Goal: Navigation & Orientation: Find specific page/section

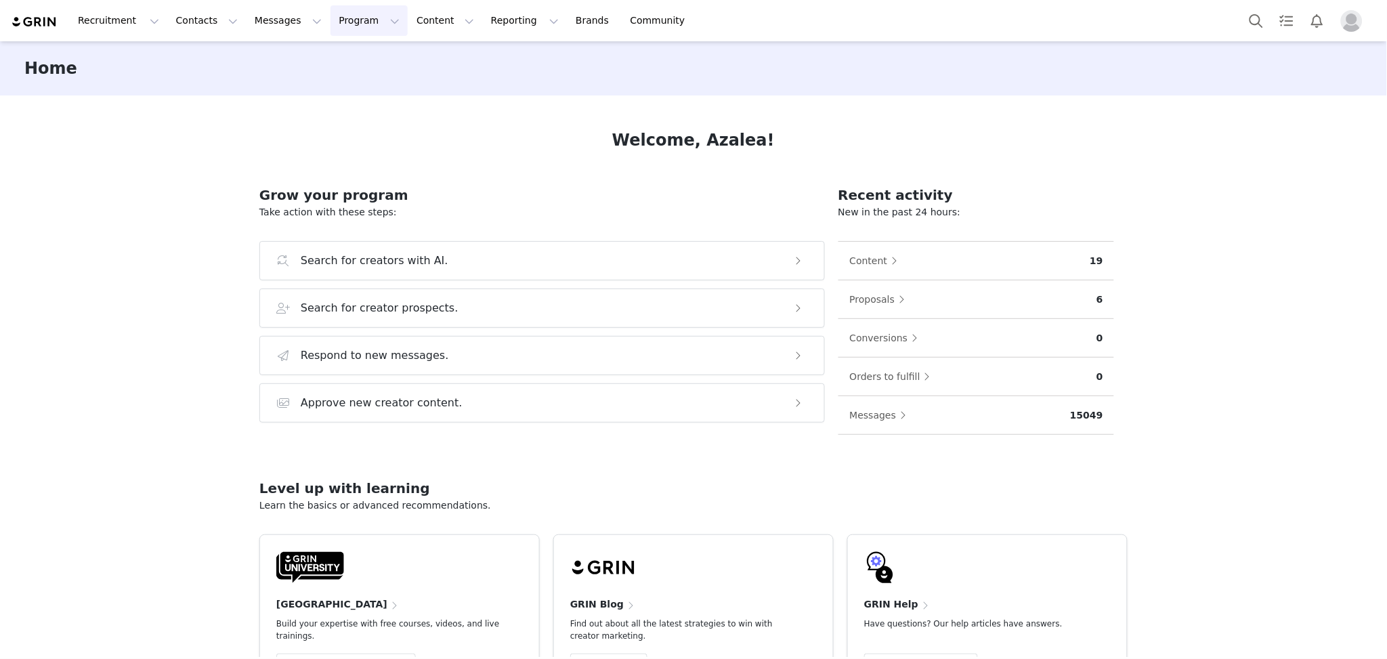
click at [362, 20] on button "Program Program" at bounding box center [369, 20] width 77 height 30
click at [351, 93] on link "Campaigns" at bounding box center [363, 84] width 107 height 25
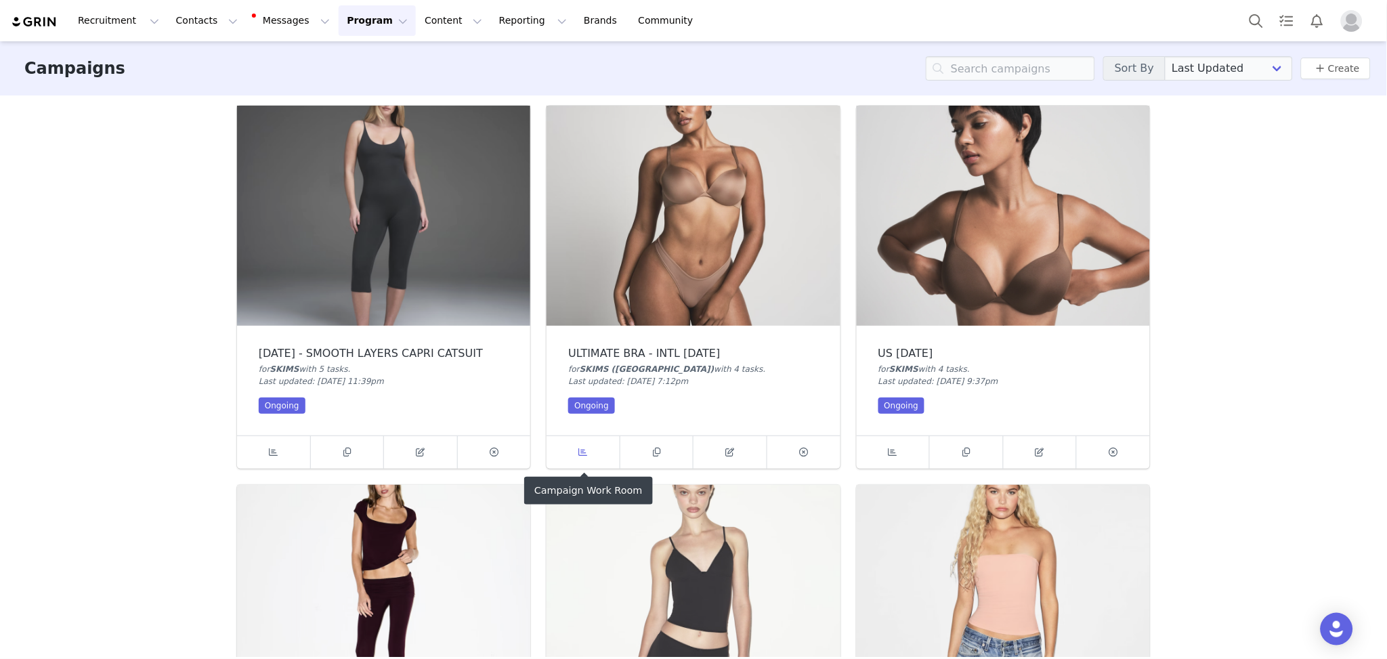
click at [587, 455] on icon at bounding box center [583, 452] width 9 height 9
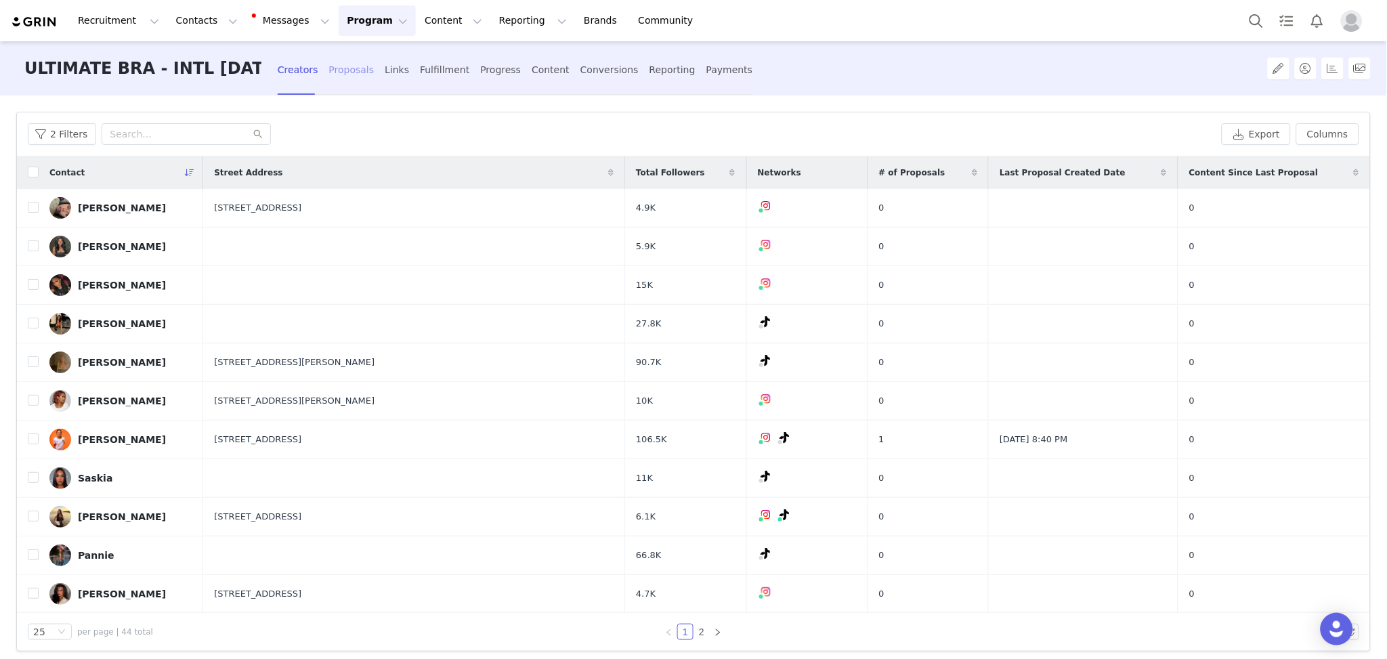
click at [342, 71] on div "Proposals" at bounding box center [351, 70] width 45 height 36
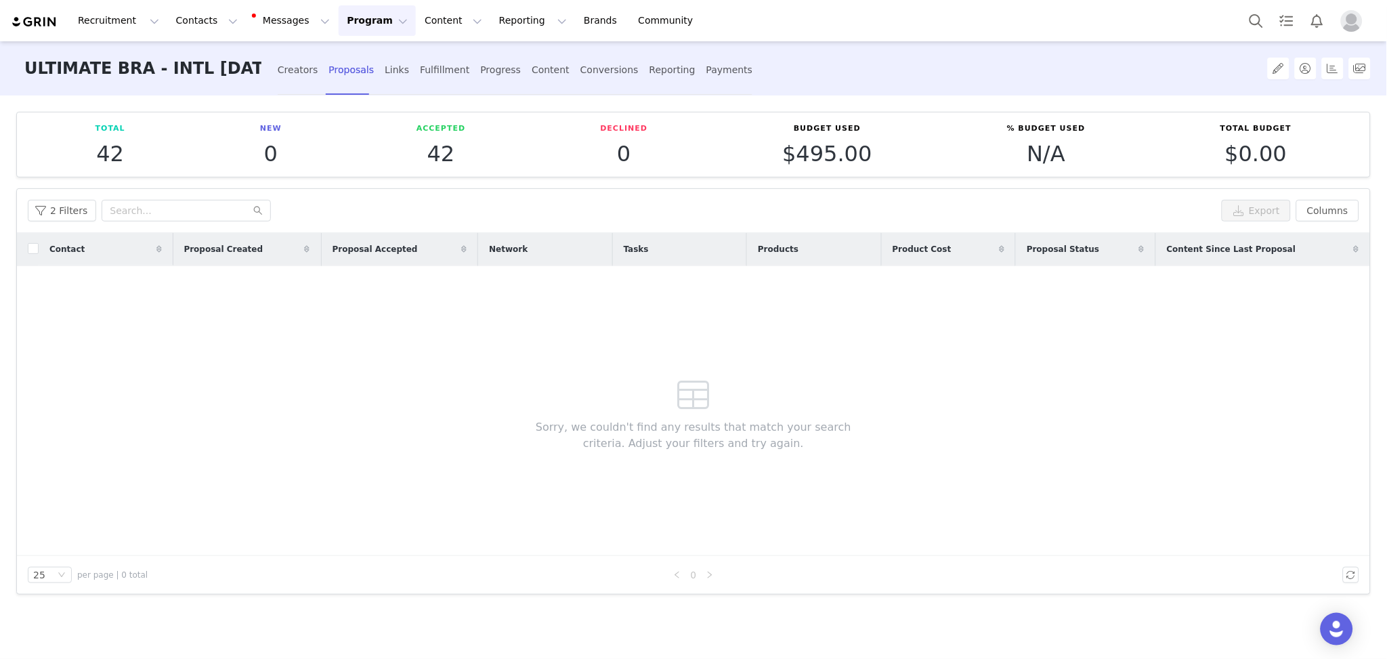
click at [406, 70] on div "Creators Proposals Links Fulfillment Progress Content Conversions Reporting Pay…" at bounding box center [515, 70] width 475 height 36
click at [500, 70] on div "Progress" at bounding box center [500, 70] width 41 height 36
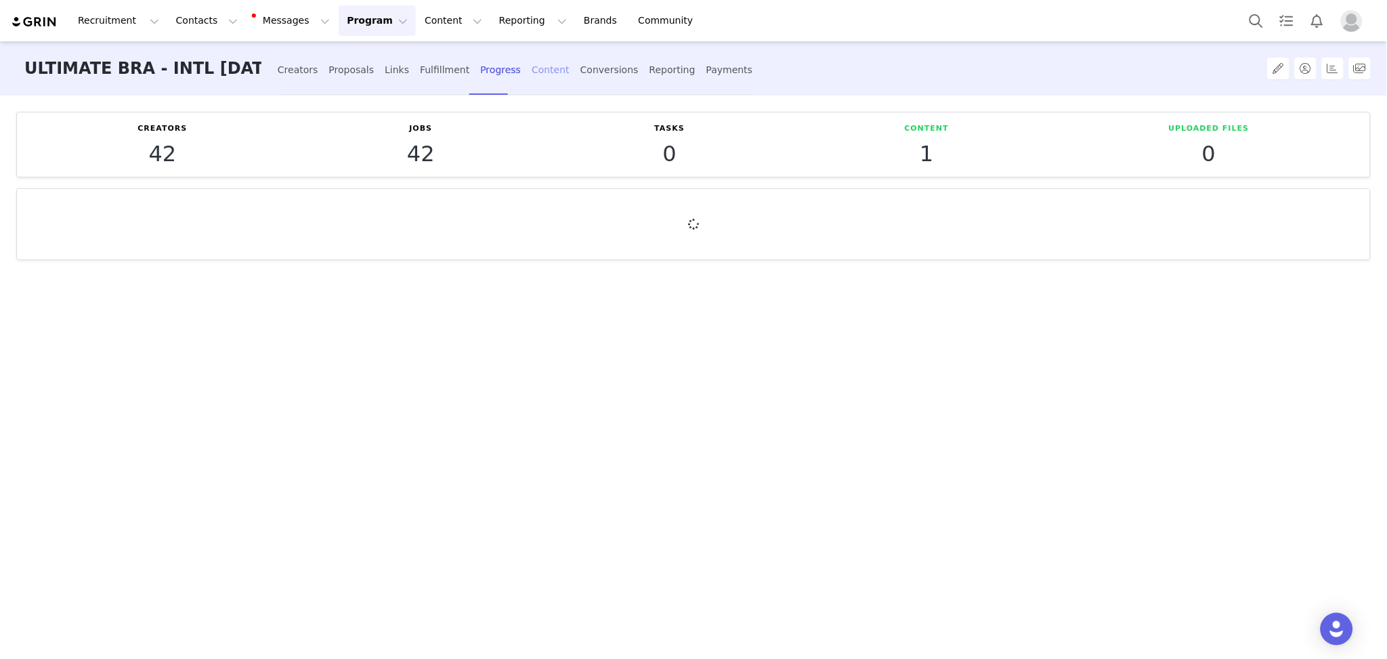
click at [532, 78] on div "Content" at bounding box center [551, 70] width 38 height 36
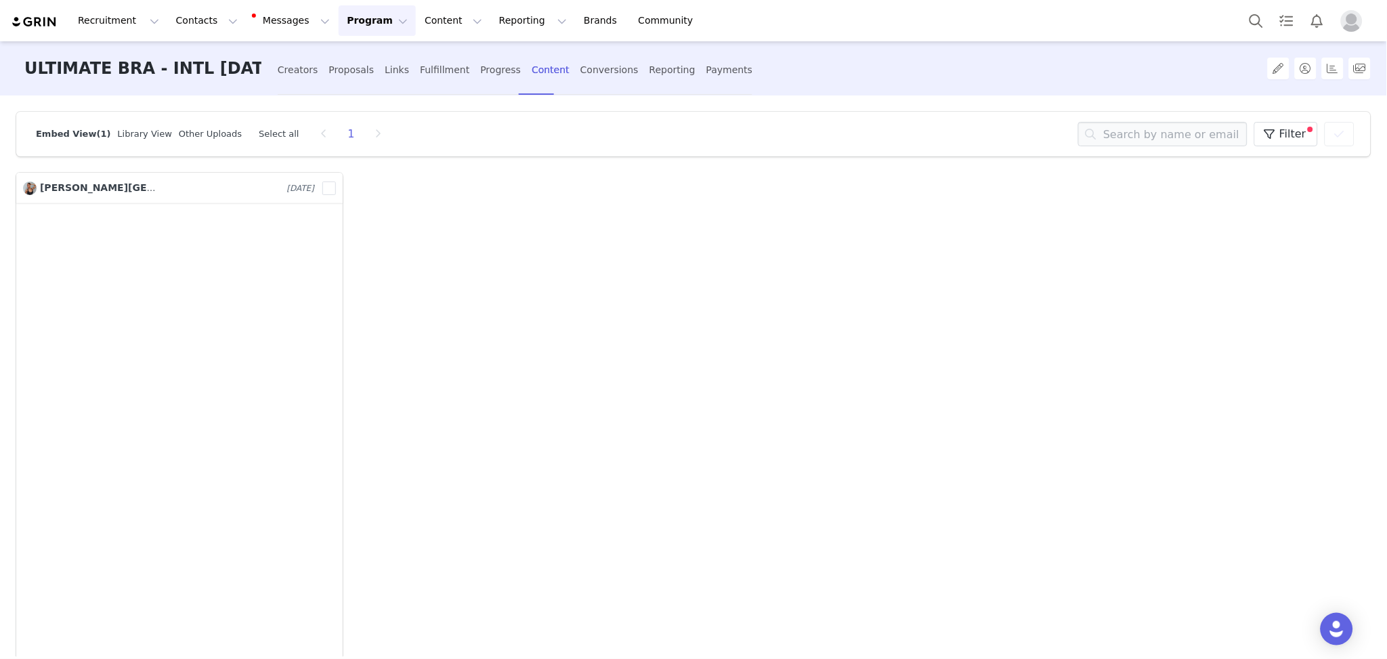
click at [426, 88] on div "Creators Proposals Links Fulfillment Progress Content Conversions Reporting Pay…" at bounding box center [515, 68] width 475 height 54
click at [442, 75] on div "Fulfillment" at bounding box center [444, 70] width 49 height 36
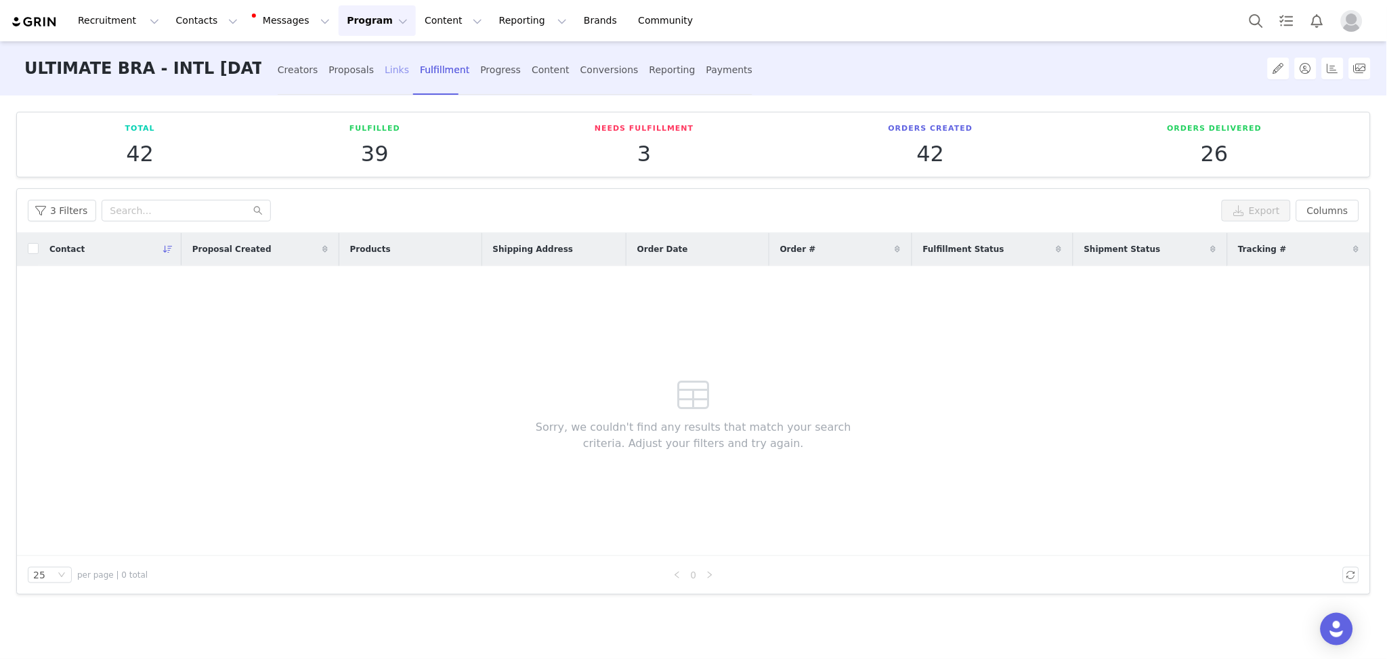
click at [385, 73] on div "Links" at bounding box center [397, 70] width 24 height 36
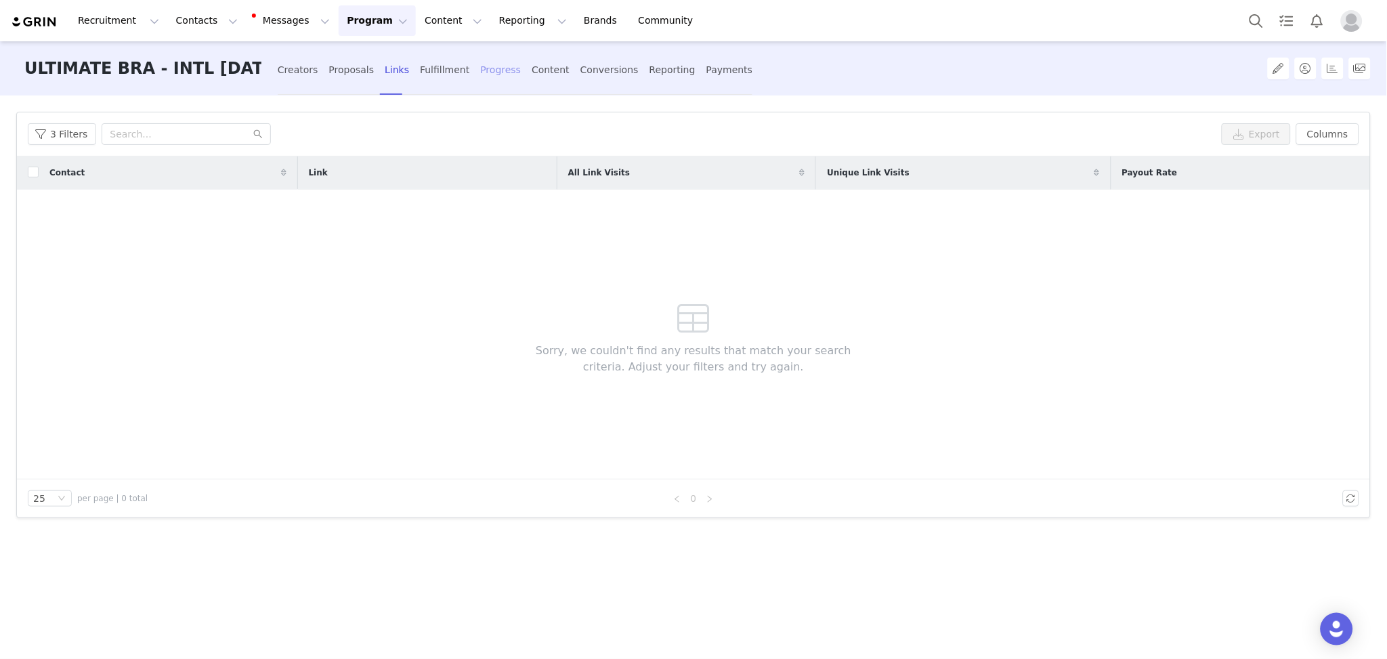
click at [499, 64] on div "Progress" at bounding box center [500, 70] width 41 height 36
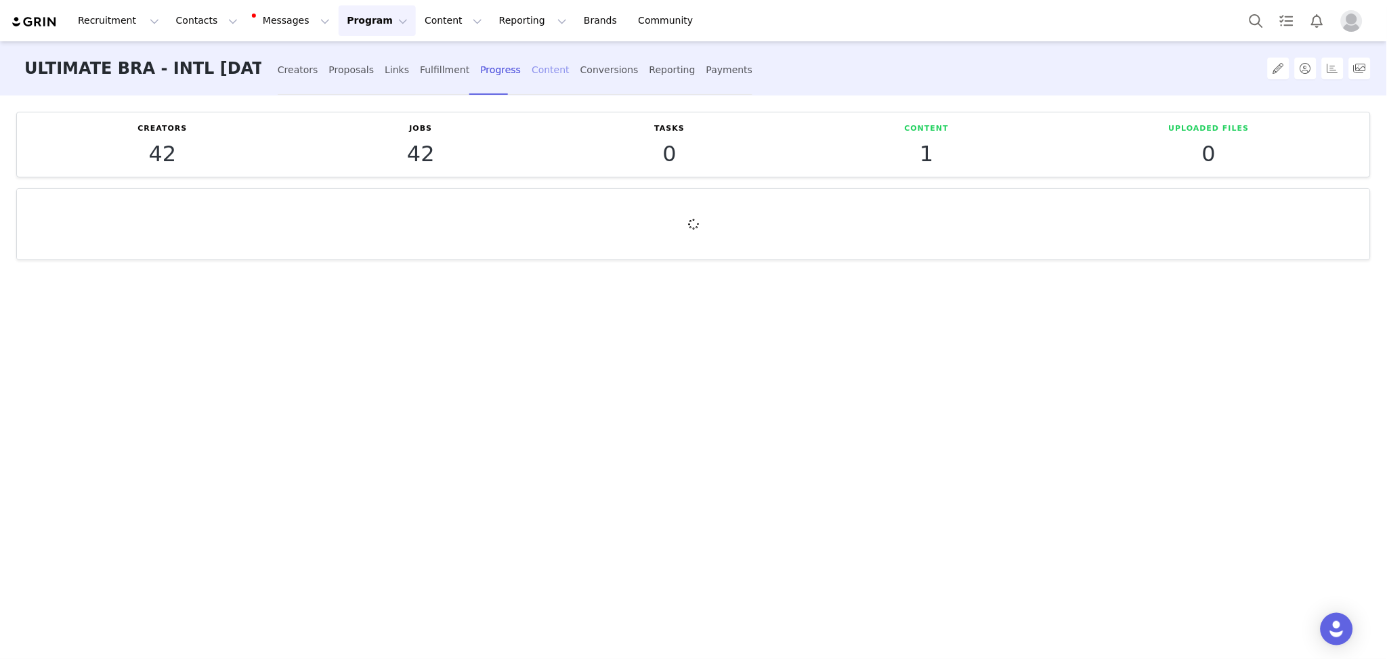
click at [532, 64] on div "Content" at bounding box center [551, 70] width 38 height 36
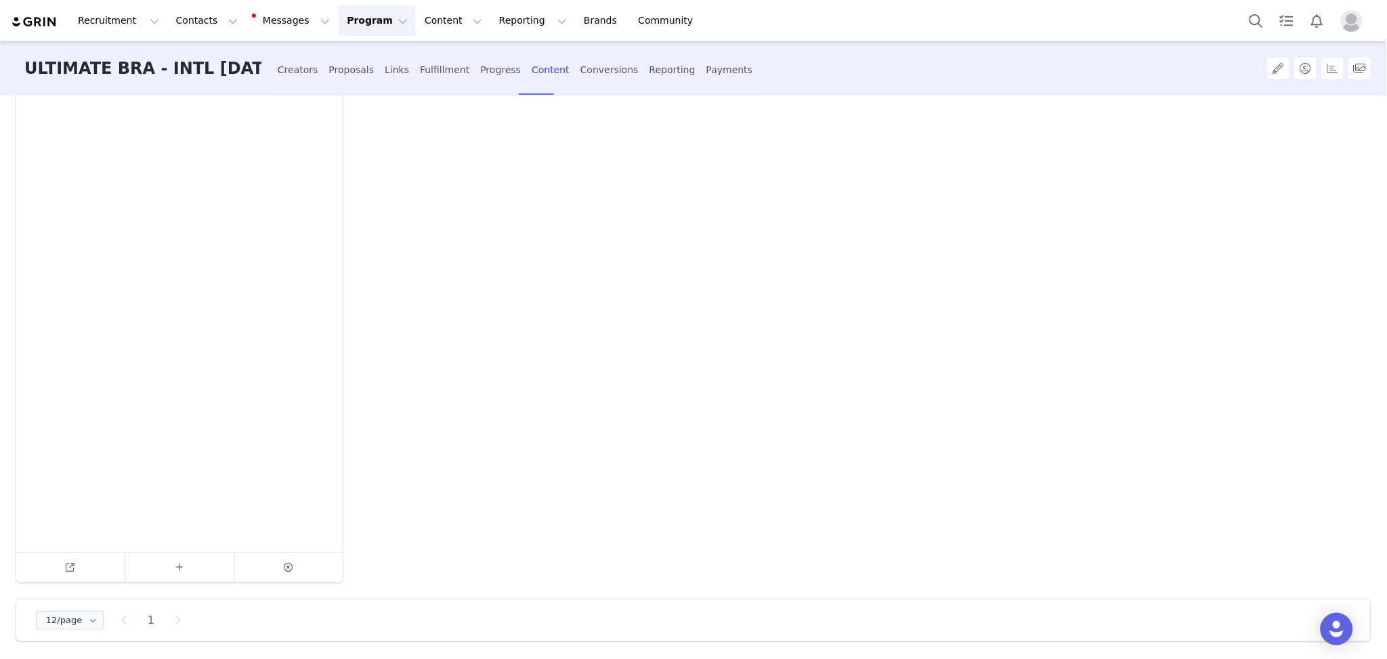
scroll to position [181, 0]
click at [37, 566] on link at bounding box center [70, 569] width 109 height 30
